Goal: Transaction & Acquisition: Purchase product/service

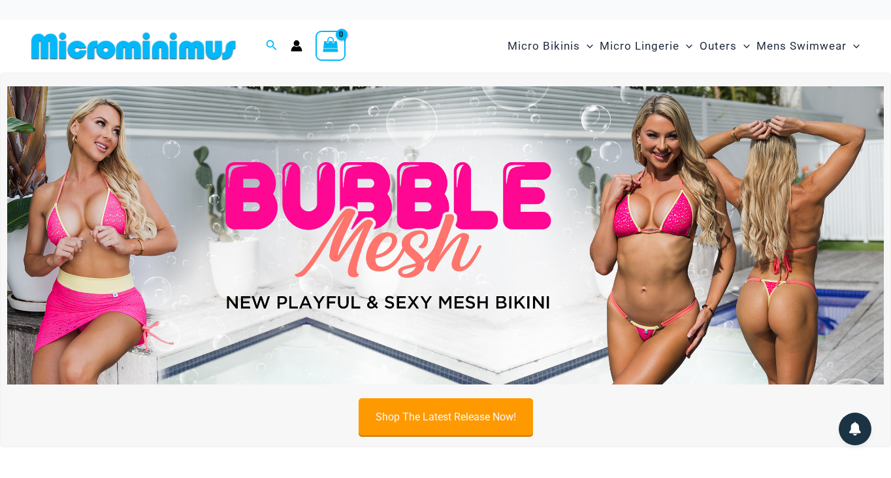
click at [472, 419] on link "Shop The Latest Release Now!" at bounding box center [446, 416] width 174 height 37
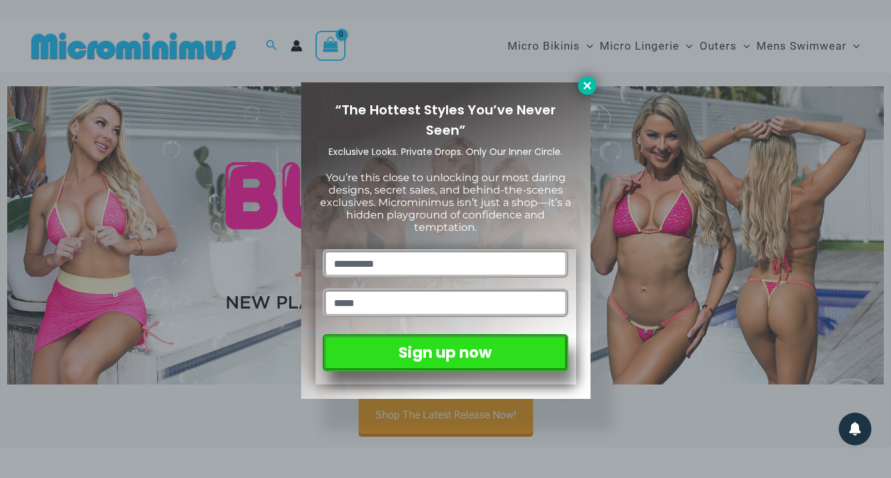
click at [587, 88] on icon at bounding box center [588, 86] width 12 height 12
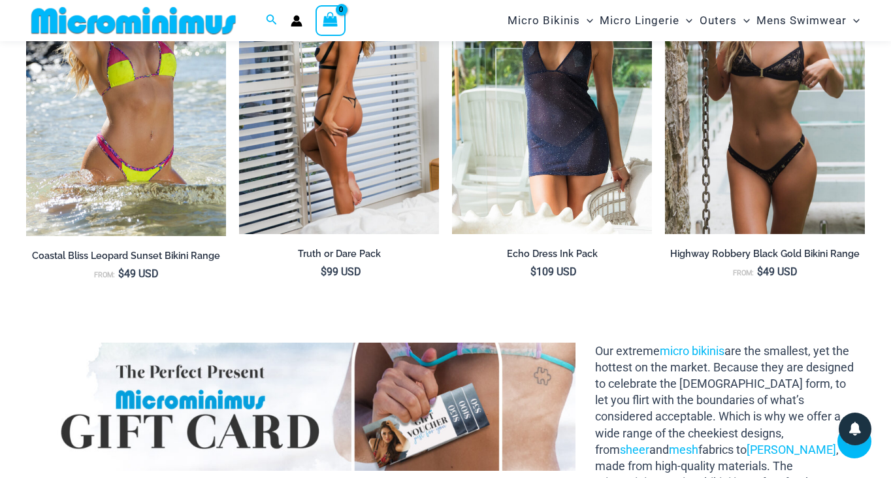
scroll to position [1066, 0]
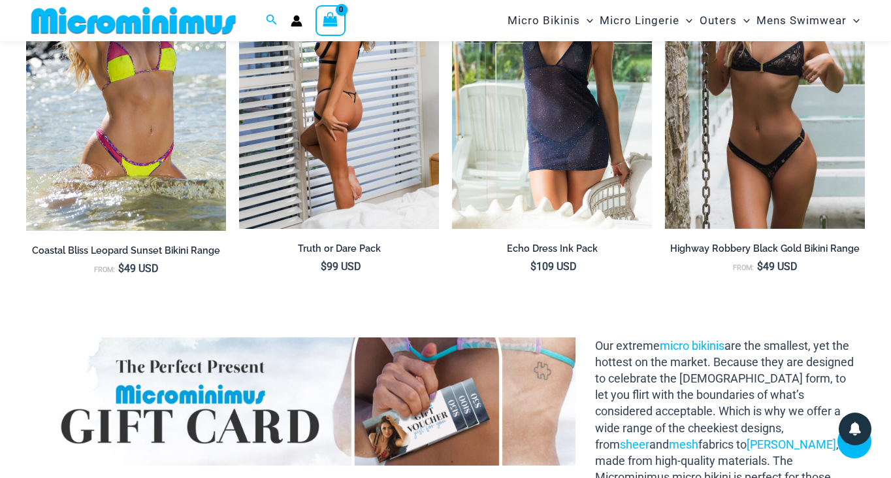
click at [353, 102] on img at bounding box center [339, 79] width 200 height 300
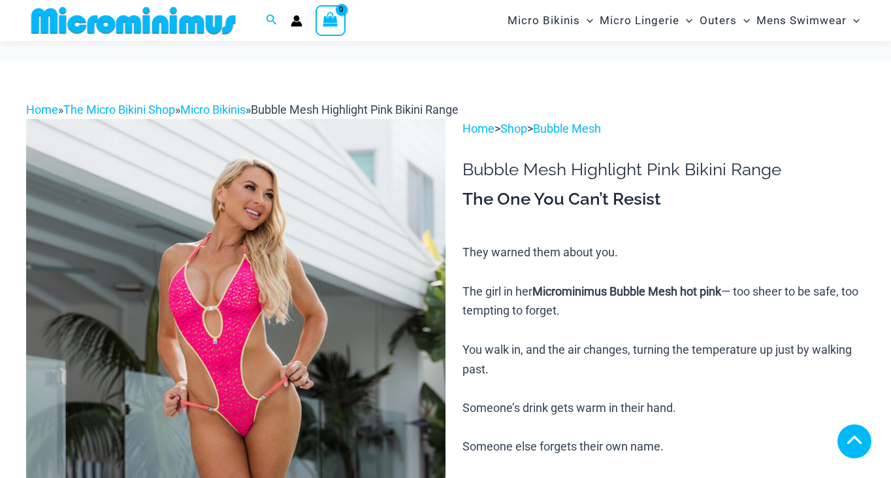
scroll to position [587, 0]
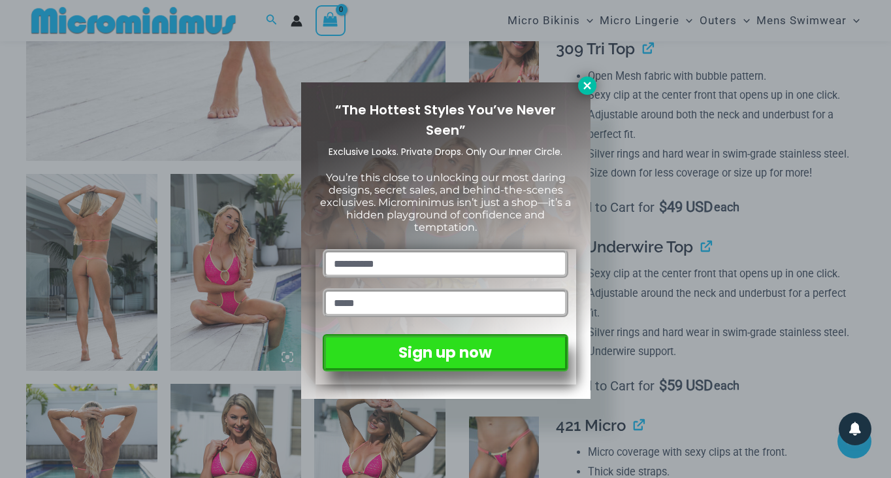
click at [587, 84] on icon at bounding box center [588, 86] width 12 height 12
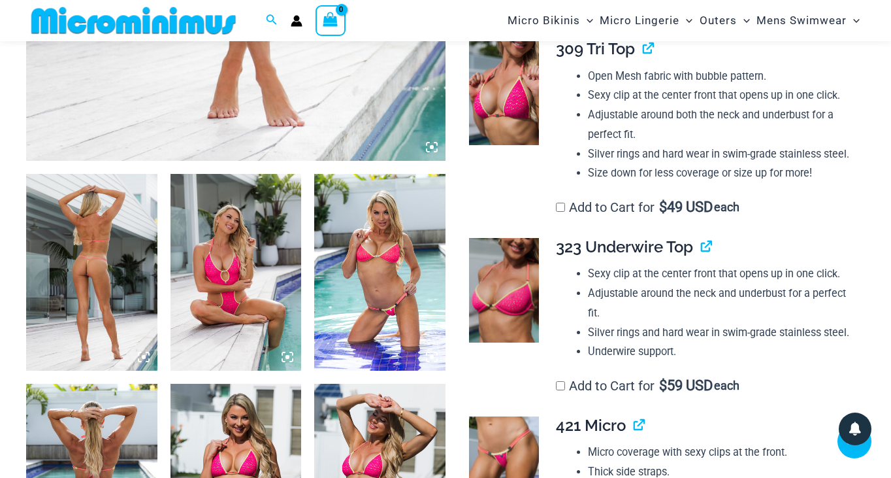
click at [237, 286] on img at bounding box center [236, 272] width 131 height 197
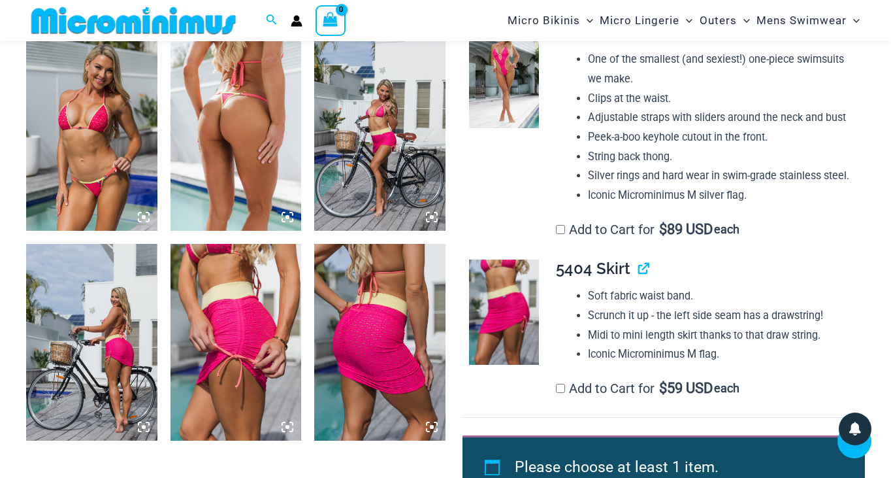
scroll to position [1839, 0]
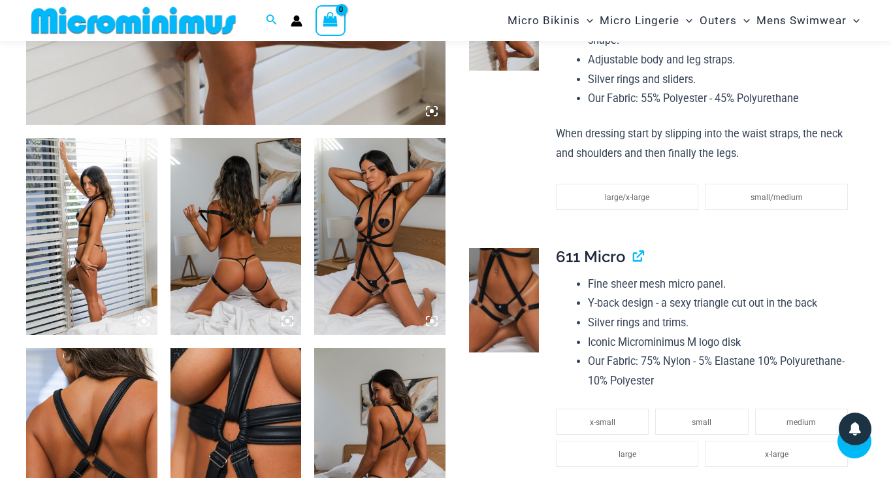
scroll to position [625, 0]
